Goal: Task Accomplishment & Management: Complete application form

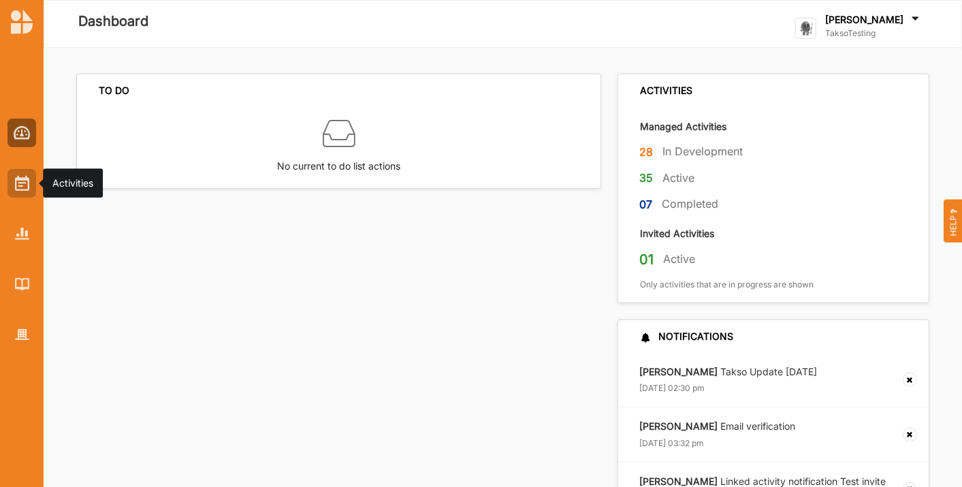
click at [18, 193] on div at bounding box center [21, 183] width 29 height 29
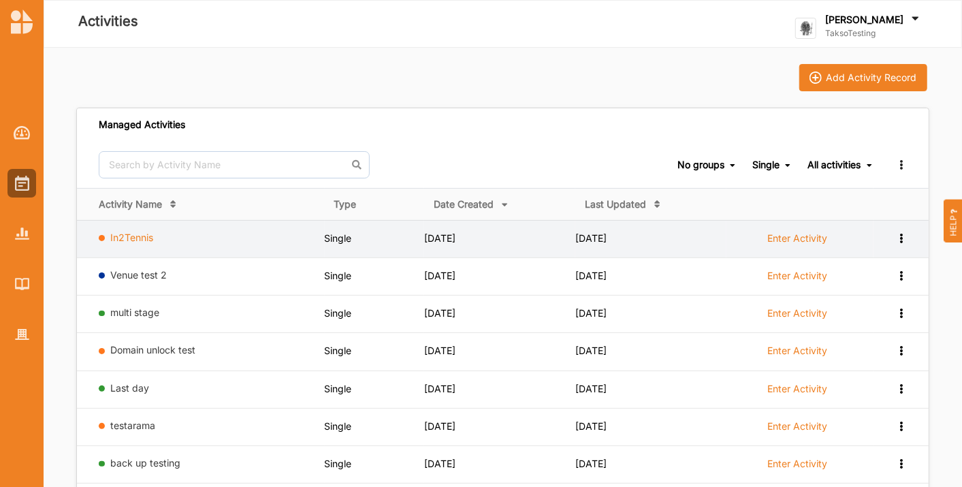
click at [127, 237] on link "In2Tennis" at bounding box center [132, 237] width 43 height 12
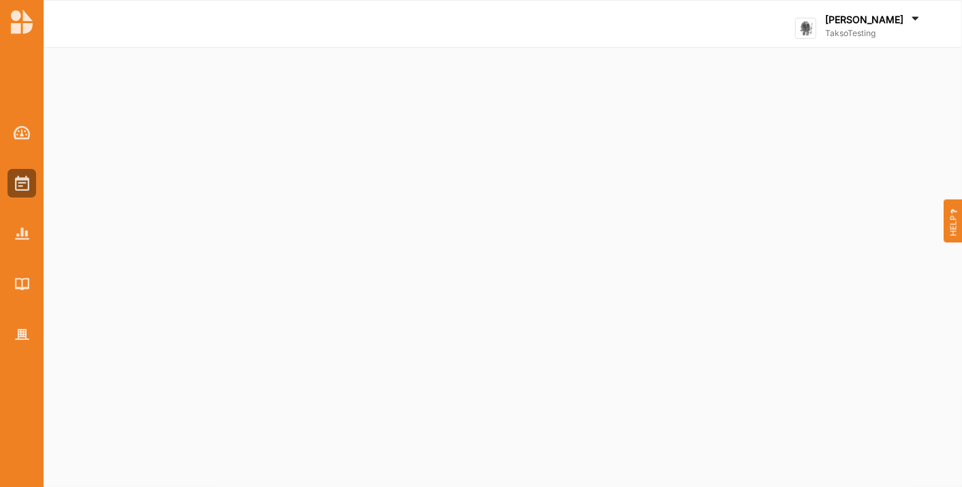
select select "2"
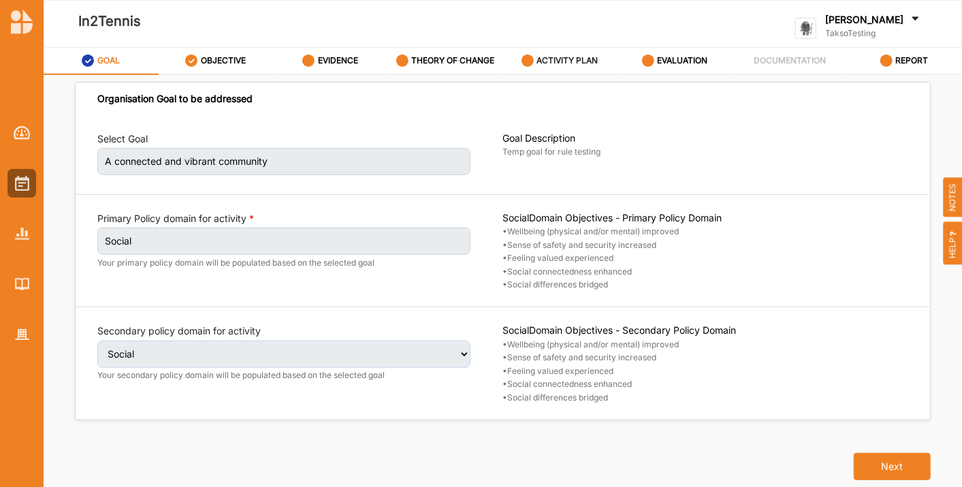
click at [557, 57] on label "ACTIVITY PLAN" at bounding box center [567, 60] width 61 height 11
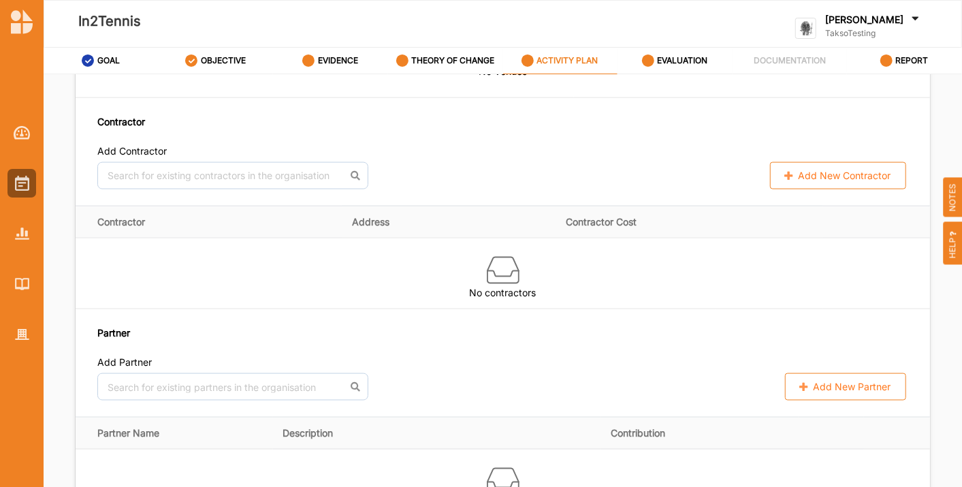
scroll to position [922, 0]
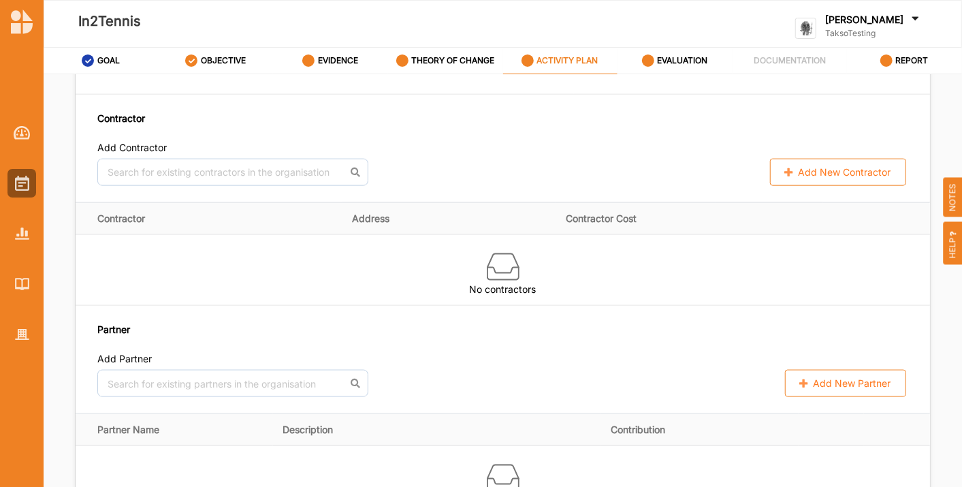
click at [832, 389] on button "Add New Partner" at bounding box center [845, 383] width 121 height 27
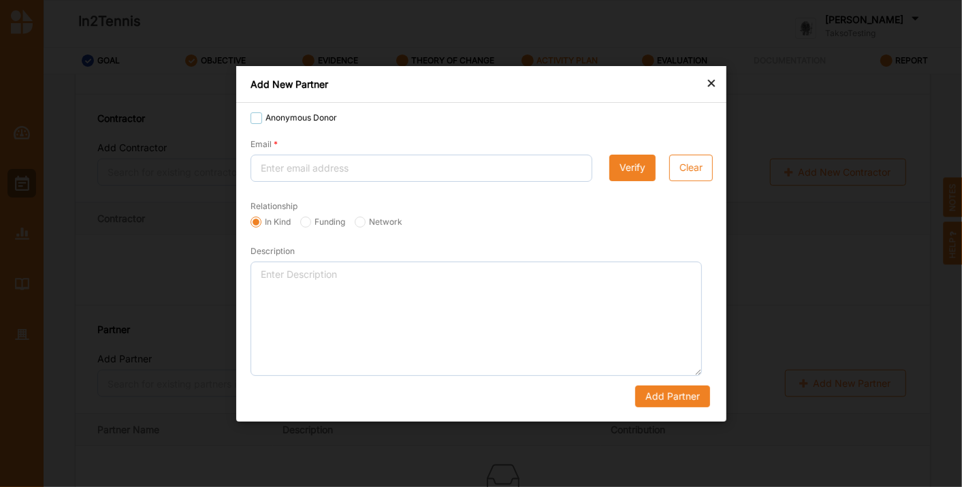
click at [255, 127] on div "Anonymous Donor" at bounding box center [293, 120] width 86 height 16
checkbox input "true"
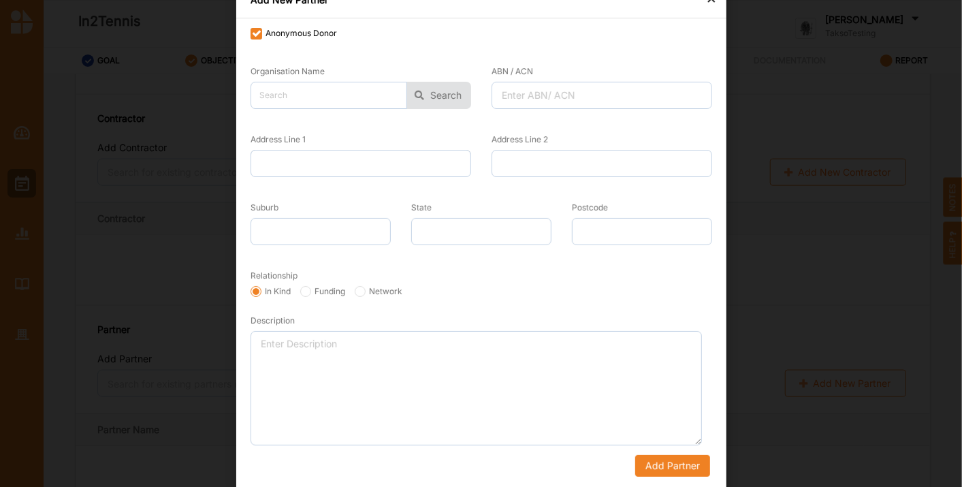
scroll to position [0, 0]
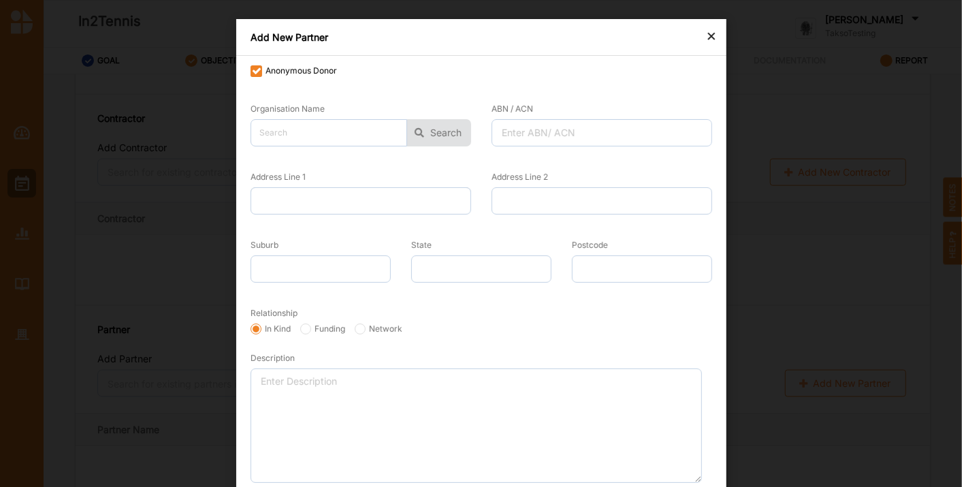
click at [707, 39] on div "×" at bounding box center [711, 35] width 11 height 16
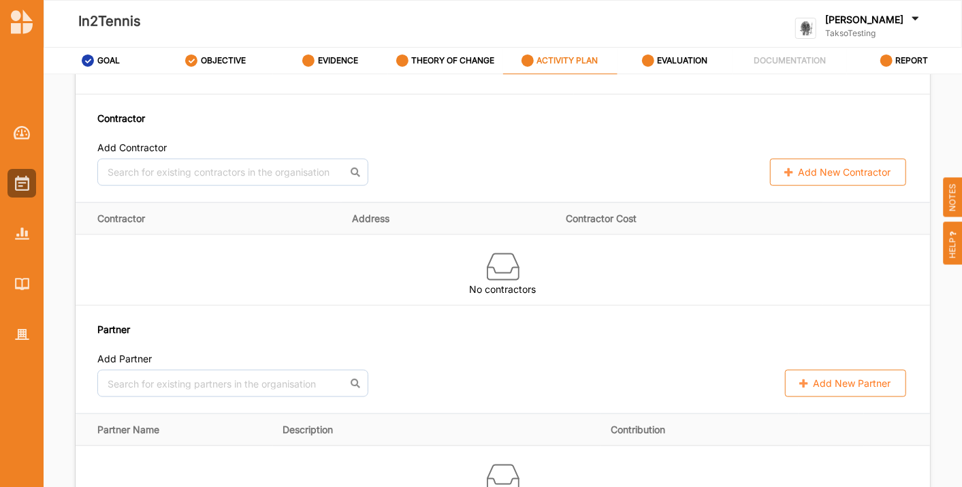
click at [844, 383] on button "Add New Partner" at bounding box center [845, 383] width 121 height 27
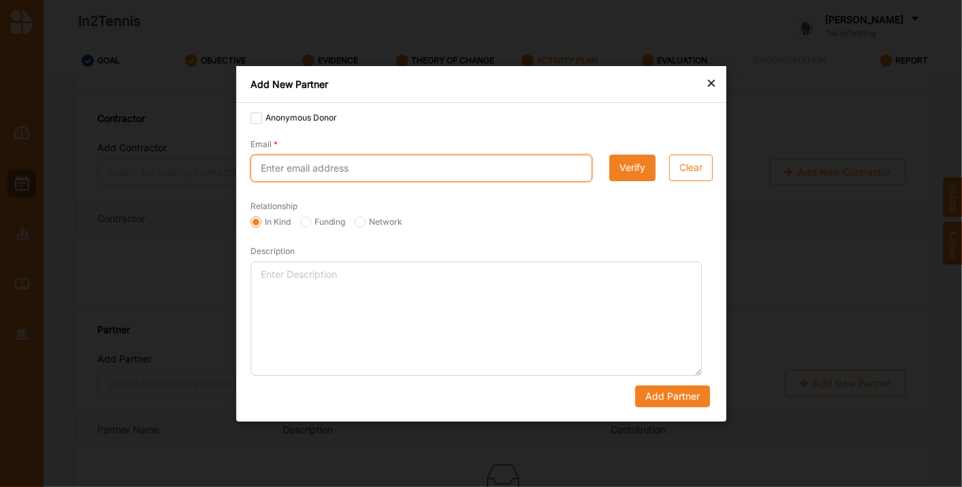
click at [342, 167] on input "Email" at bounding box center [421, 168] width 342 height 27
type input "[EMAIL_ADDRESS][DOMAIN_NAME]"
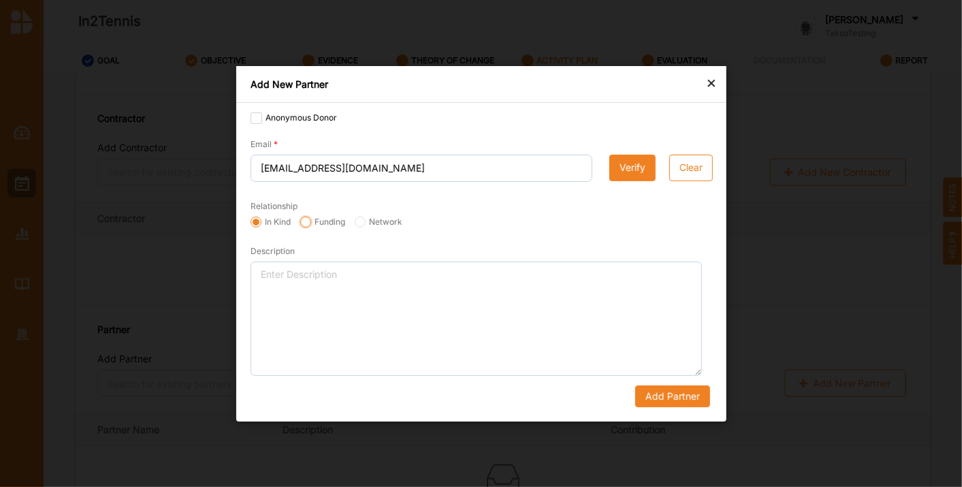
click at [308, 224] on input "Funding" at bounding box center [305, 221] width 11 height 11
radio input "true"
click at [636, 171] on button "Verify" at bounding box center [632, 167] width 46 height 27
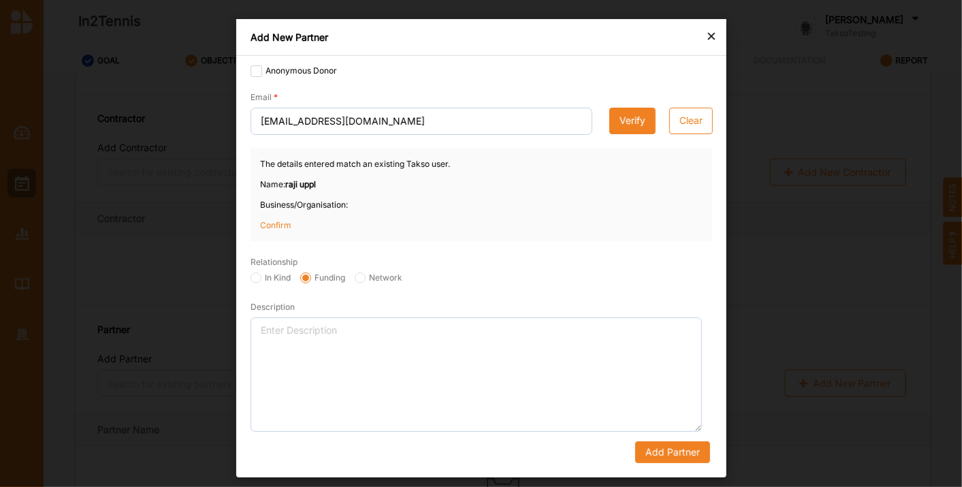
click at [276, 215] on div "The details entered match an existing Takso user. Name: [PERSON_NAME] Business/…" at bounding box center [480, 194] width 461 height 93
click at [276, 219] on p "Confirm" at bounding box center [294, 225] width 68 height 12
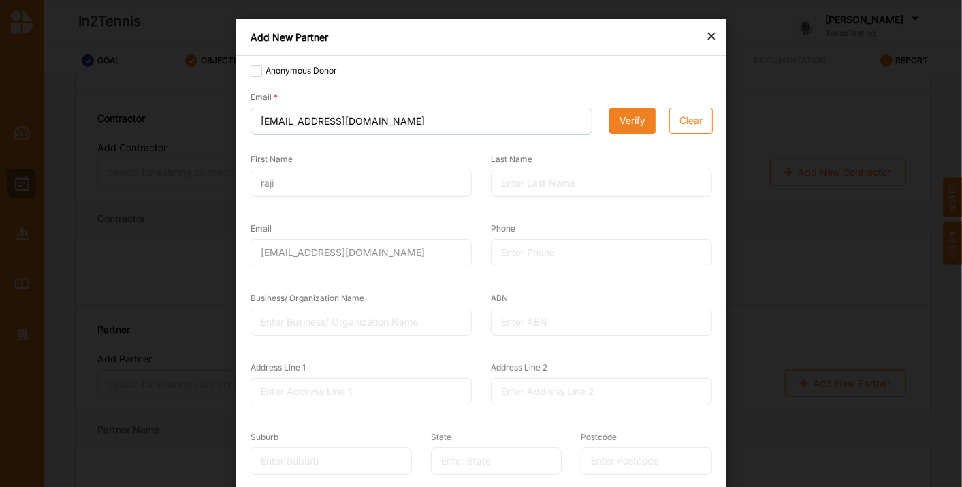
scroll to position [227, 0]
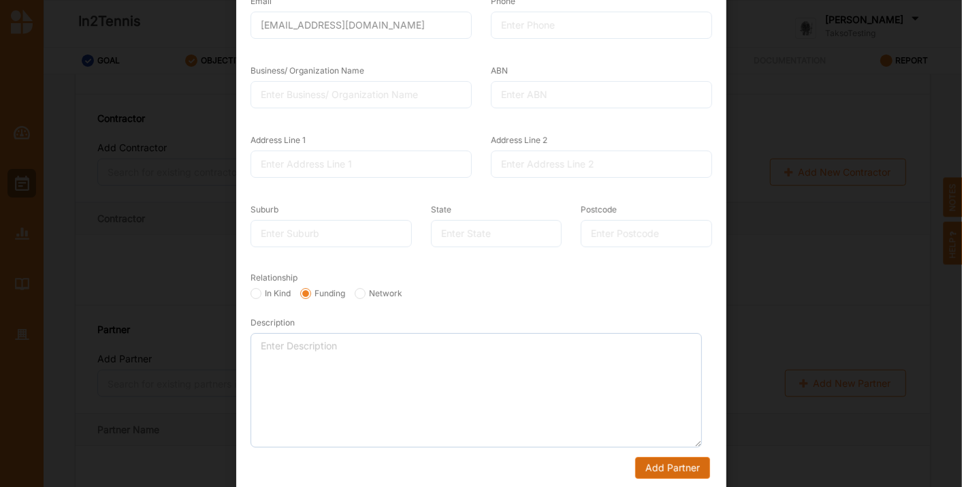
click at [673, 459] on button "Add Partner" at bounding box center [671, 468] width 75 height 22
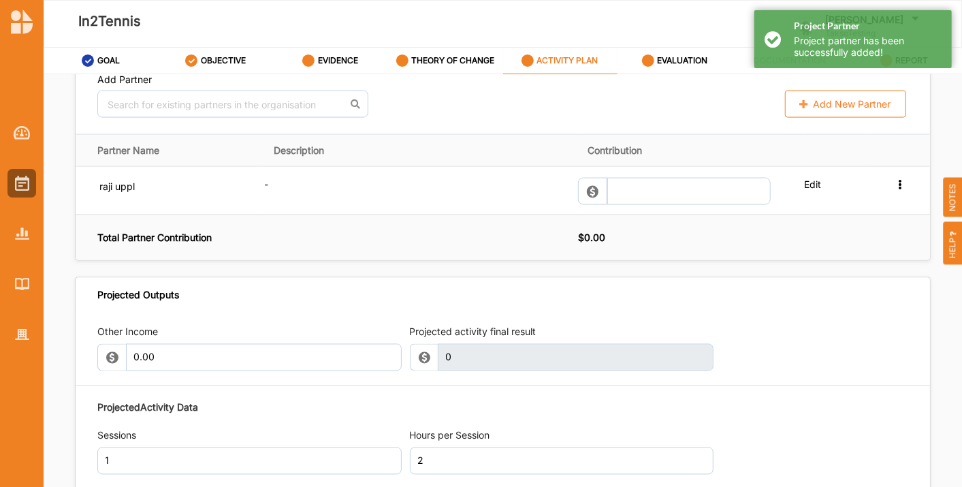
scroll to position [1202, 0]
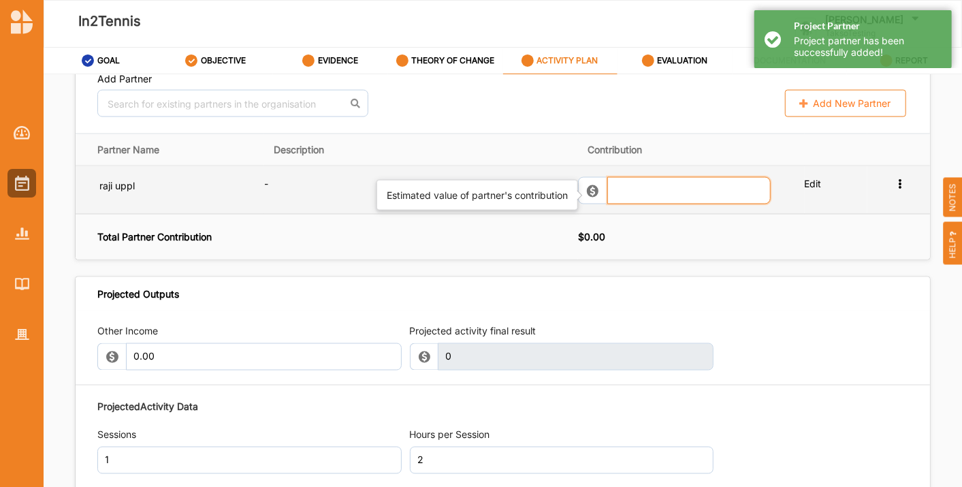
click at [649, 186] on input "text" at bounding box center [688, 190] width 163 height 27
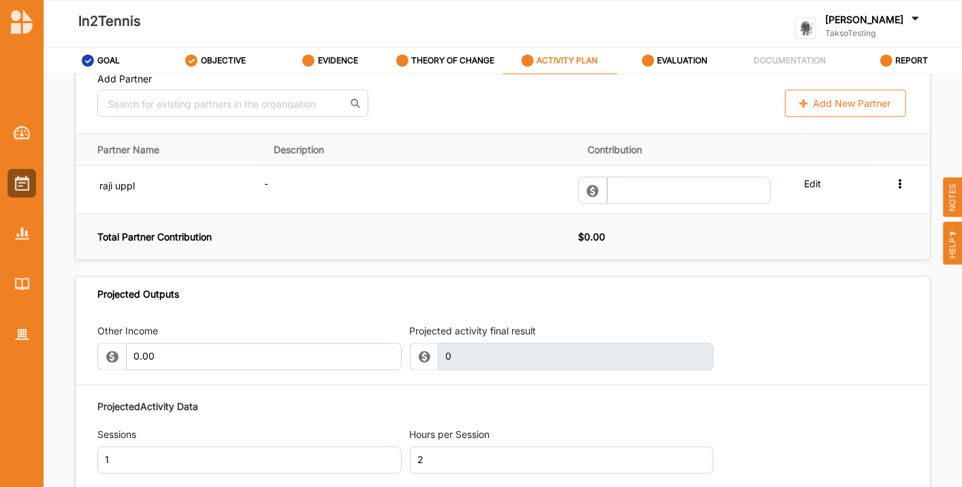
type input "0"
click at [820, 103] on button "Add New Partner" at bounding box center [845, 103] width 121 height 27
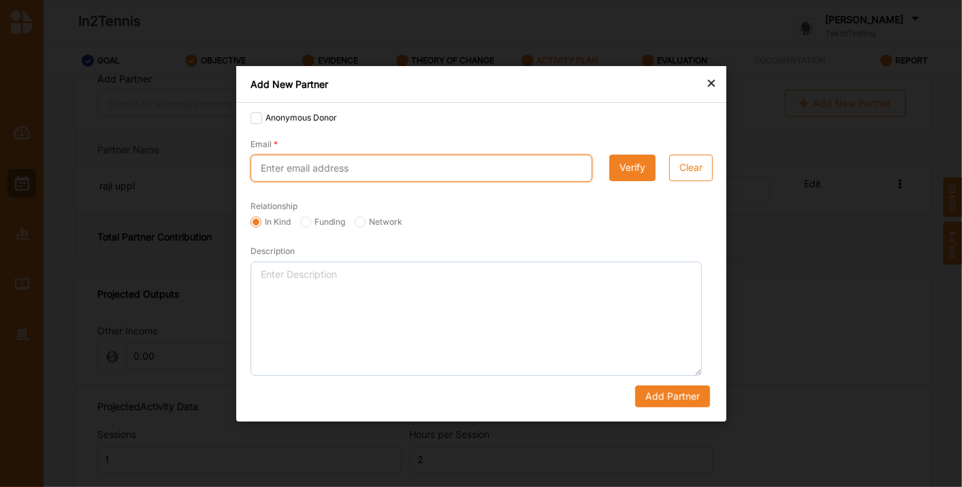
click at [446, 172] on input "Email" at bounding box center [421, 168] width 342 height 27
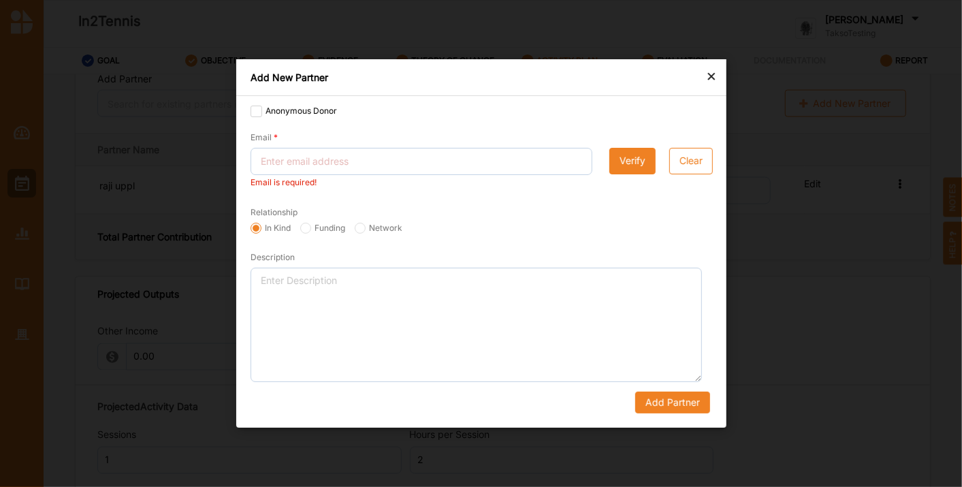
click at [707, 87] on div "× Add New Partner Anonymous Donor Email Email is required! Verify Clear Relatio…" at bounding box center [481, 243] width 490 height 368
click at [711, 82] on div "×" at bounding box center [711, 75] width 11 height 16
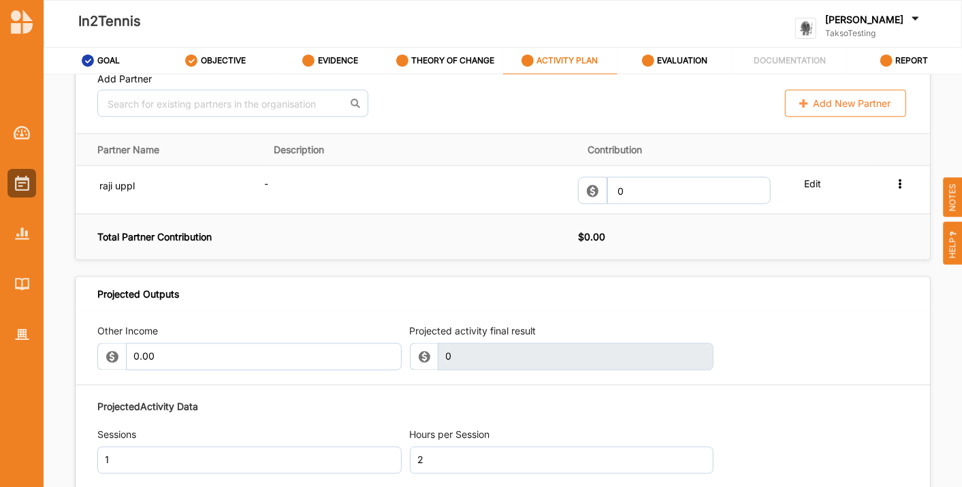
click at [694, 307] on div "Projected Outputs" at bounding box center [503, 293] width 854 height 33
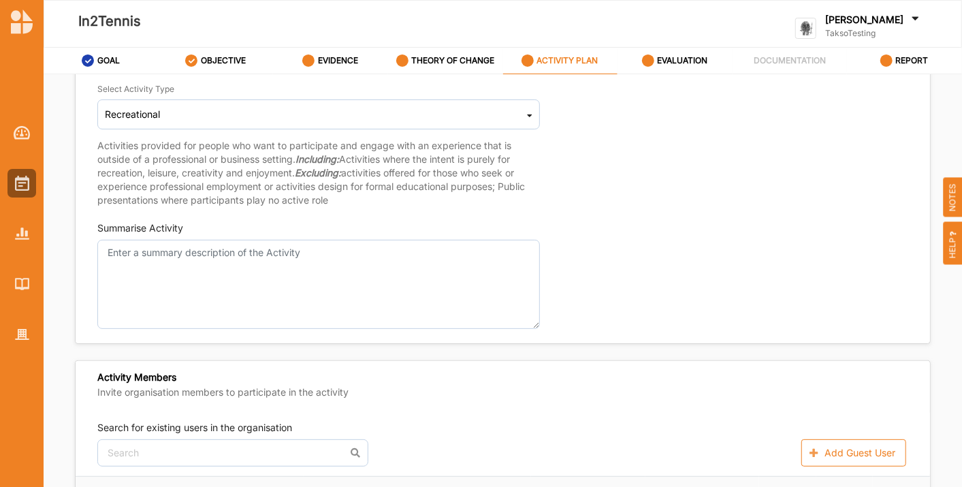
scroll to position [0, 0]
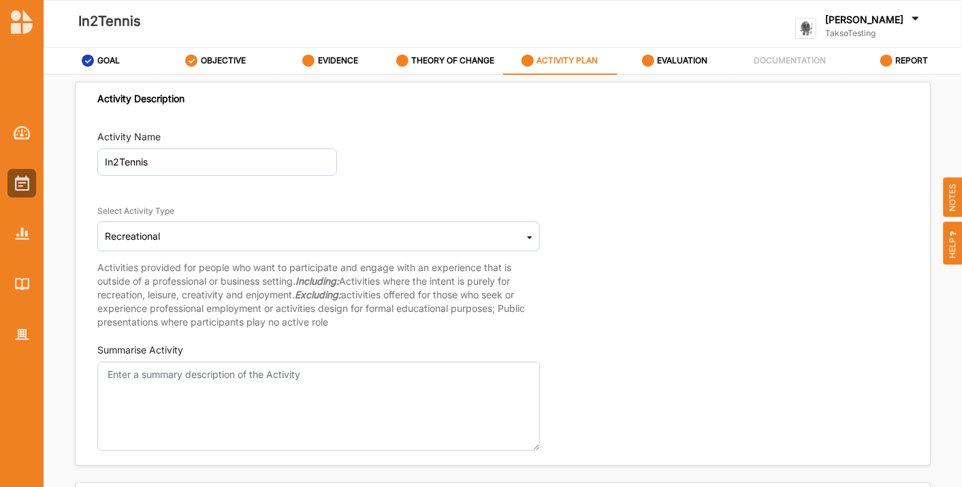
click at [873, 33] on label "TaksoTesting" at bounding box center [873, 33] width 97 height 11
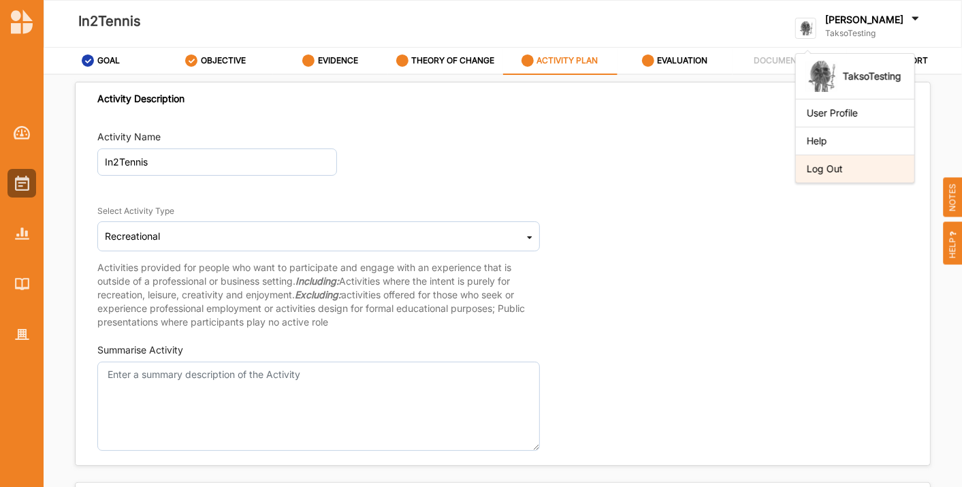
click at [869, 163] on div "Log Out" at bounding box center [855, 169] width 97 height 12
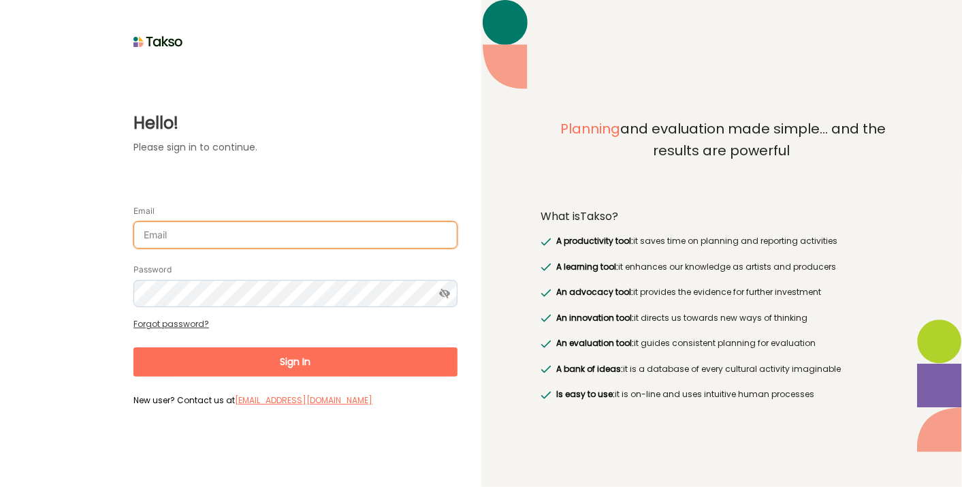
click at [332, 227] on input "Email" at bounding box center [295, 234] width 324 height 27
type input "[EMAIL_ADDRESS][DOMAIN_NAME]"
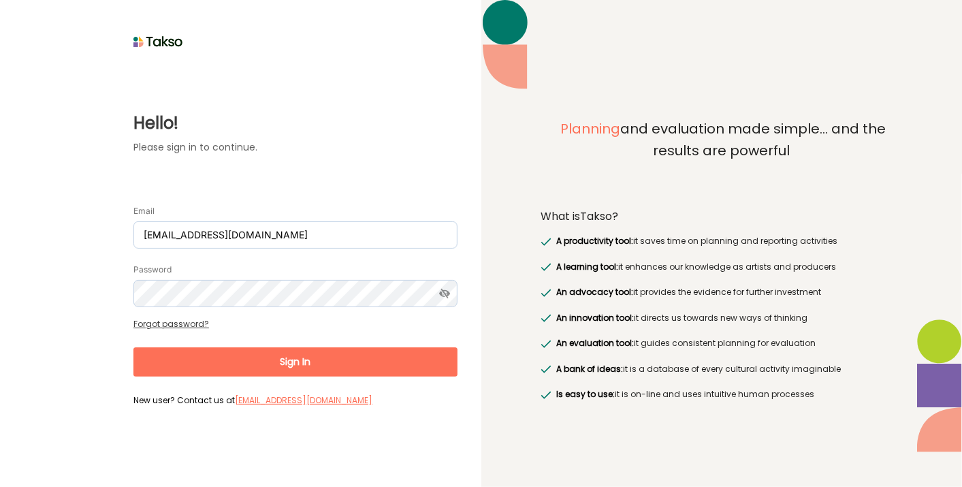
click at [314, 380] on form "Email [EMAIL_ADDRESS][DOMAIN_NAME] Password Forgot password? Sign In New user? …" at bounding box center [295, 300] width 324 height 220
click at [316, 364] on button "Sign In" at bounding box center [295, 361] width 324 height 29
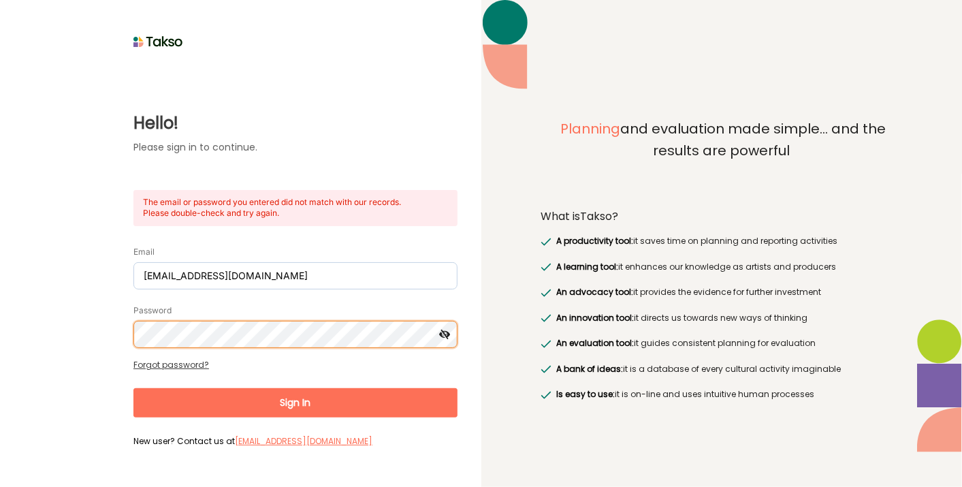
click at [133, 388] on button "Sign In" at bounding box center [295, 402] width 324 height 29
